Goal: Transaction & Acquisition: Purchase product/service

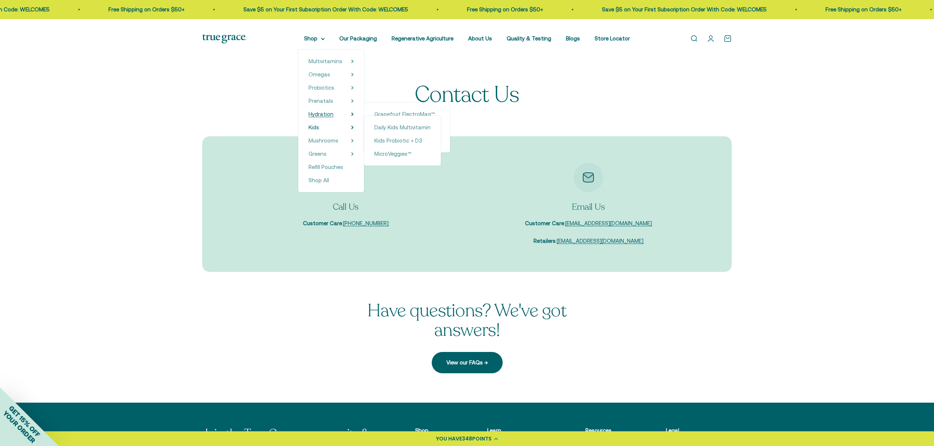
click at [309, 117] on span "Hydration" at bounding box center [321, 114] width 25 height 6
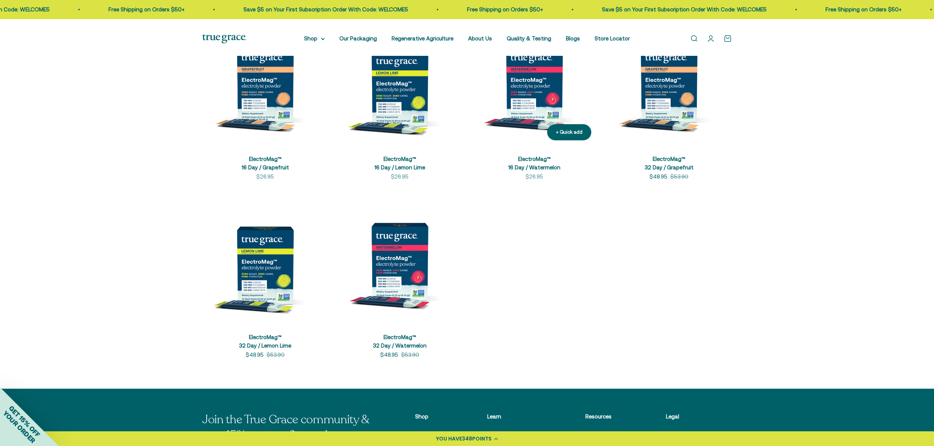
click at [531, 121] on img at bounding box center [534, 84] width 126 height 126
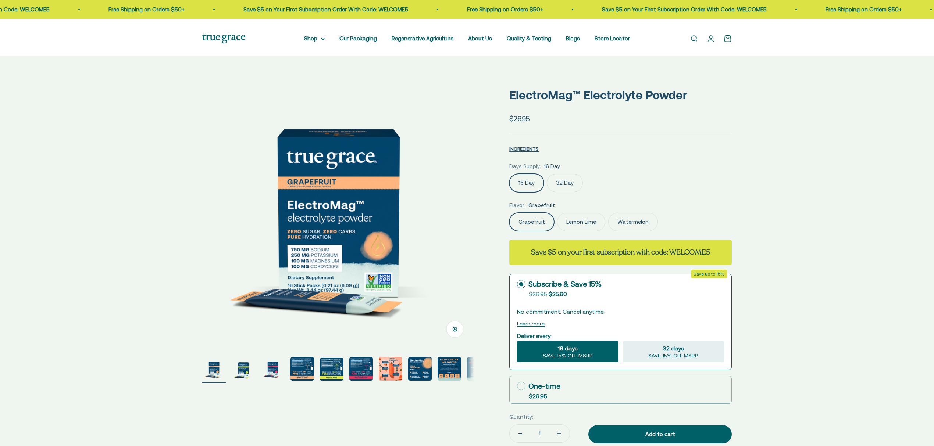
select select "3"
